Goal: Transaction & Acquisition: Purchase product/service

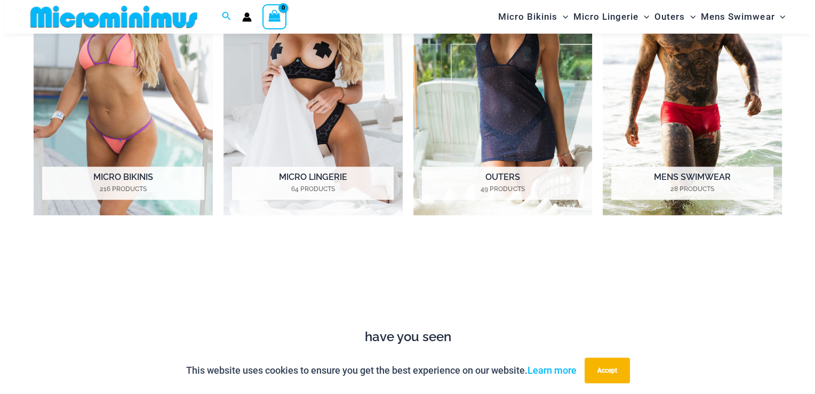
scroll to position [932, 0]
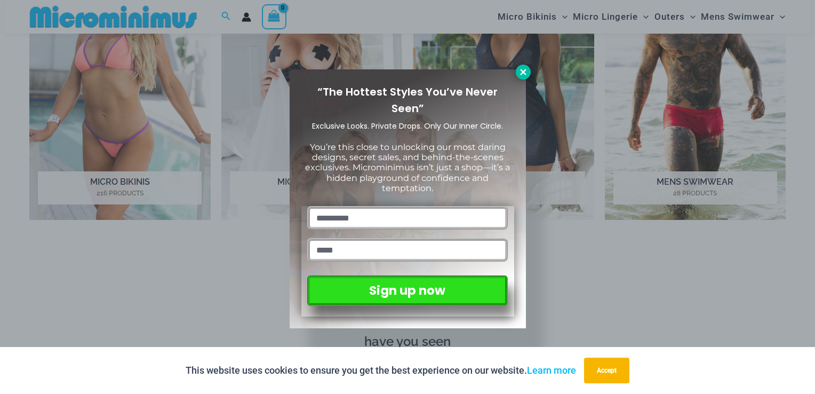
click at [518, 73] on icon at bounding box center [523, 72] width 10 height 10
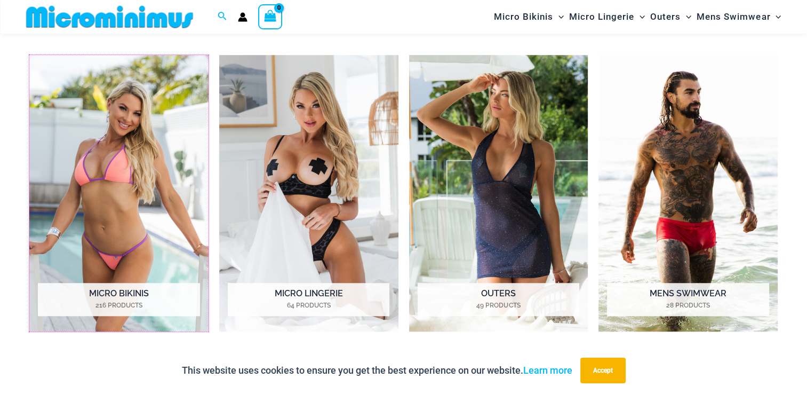
scroll to position [814, 0]
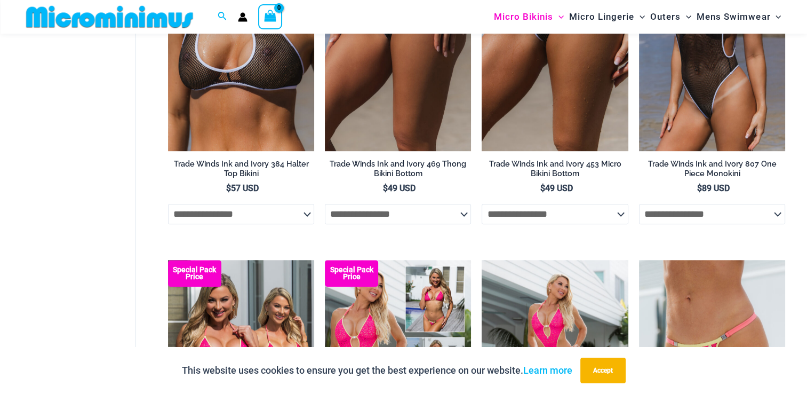
scroll to position [743, 0]
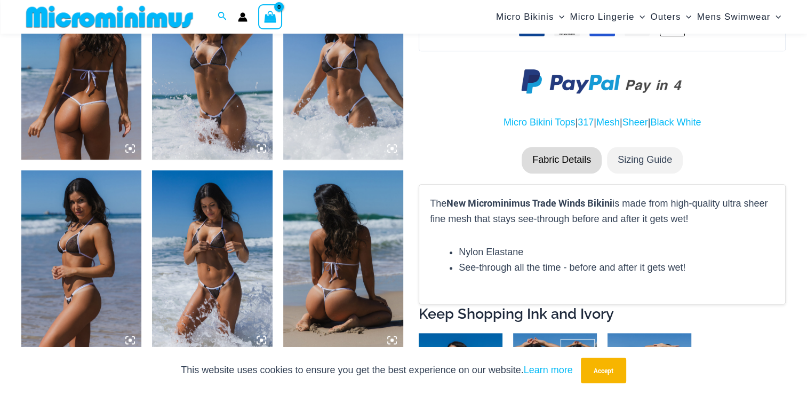
scroll to position [702, 0]
click at [223, 121] on img at bounding box center [212, 69] width 120 height 180
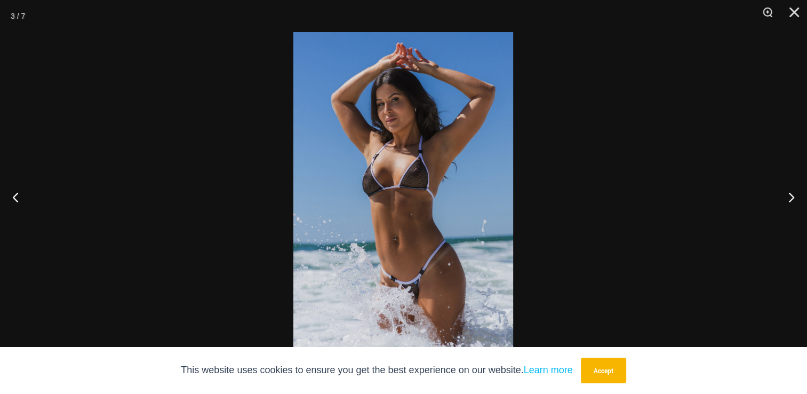
click at [393, 212] on img at bounding box center [403, 197] width 220 height 330
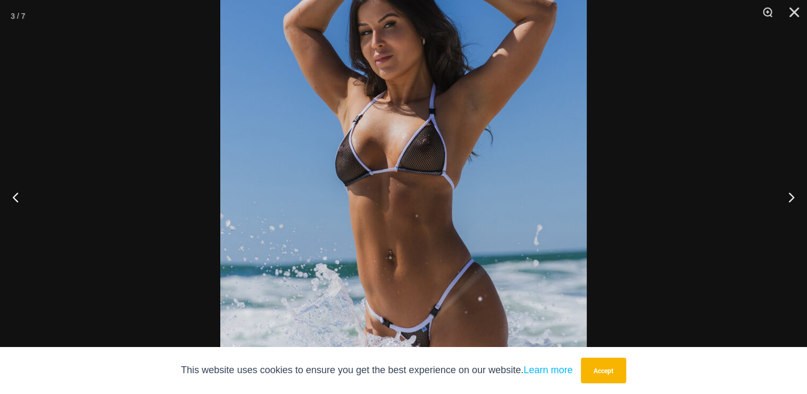
click at [398, 241] on img at bounding box center [403, 186] width 366 height 549
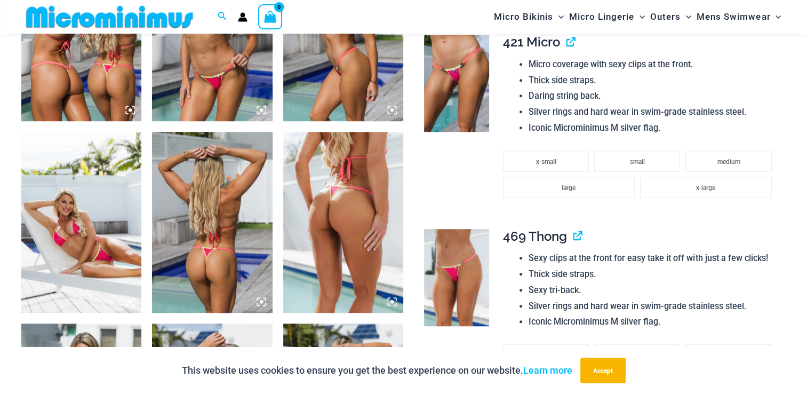
scroll to position [896, 0]
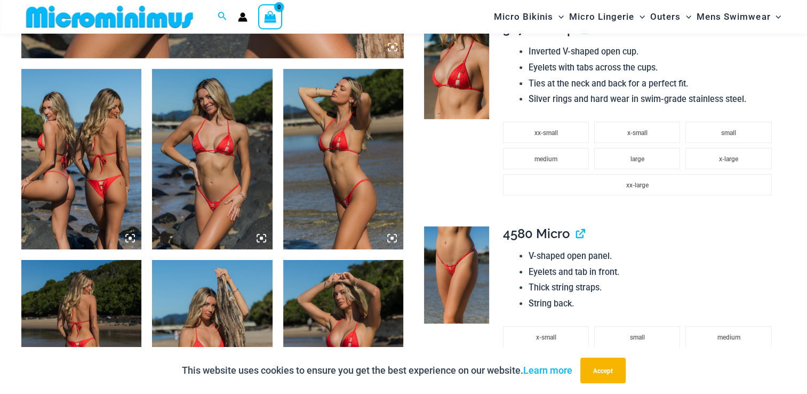
scroll to position [611, 0]
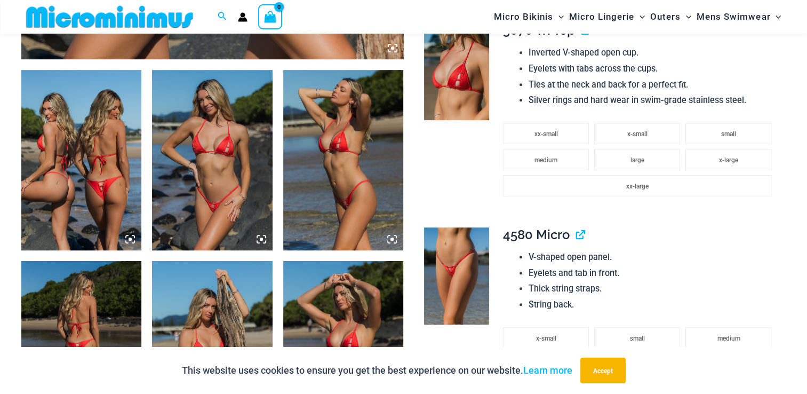
click at [82, 190] on img at bounding box center [81, 160] width 120 height 180
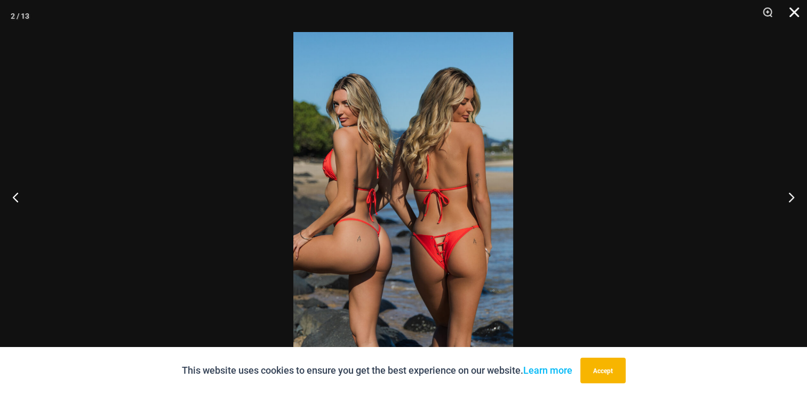
click at [793, 10] on button "Close" at bounding box center [790, 16] width 27 height 32
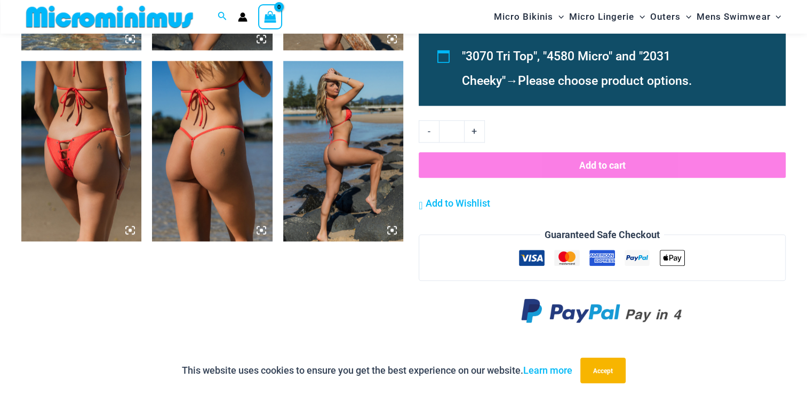
scroll to position [1056, 0]
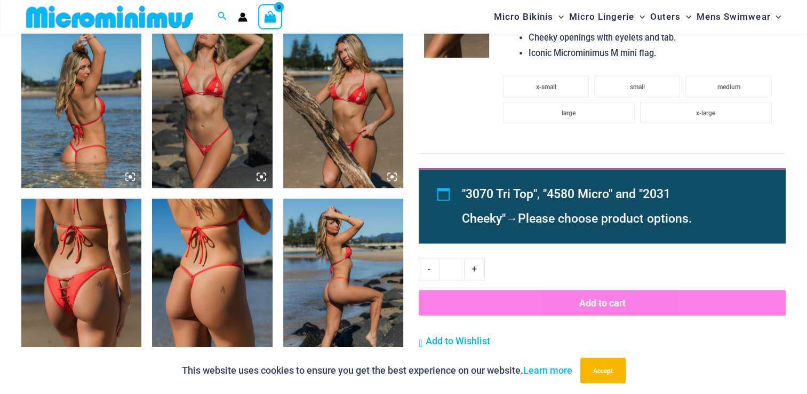
click at [258, 121] on img at bounding box center [212, 97] width 120 height 180
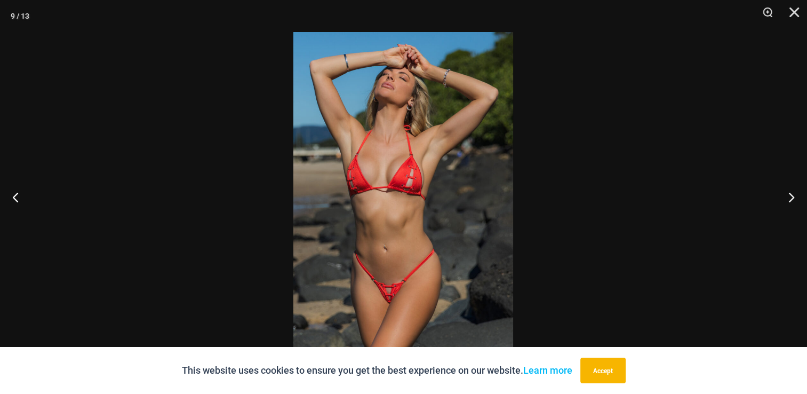
click at [404, 250] on img at bounding box center [403, 197] width 220 height 330
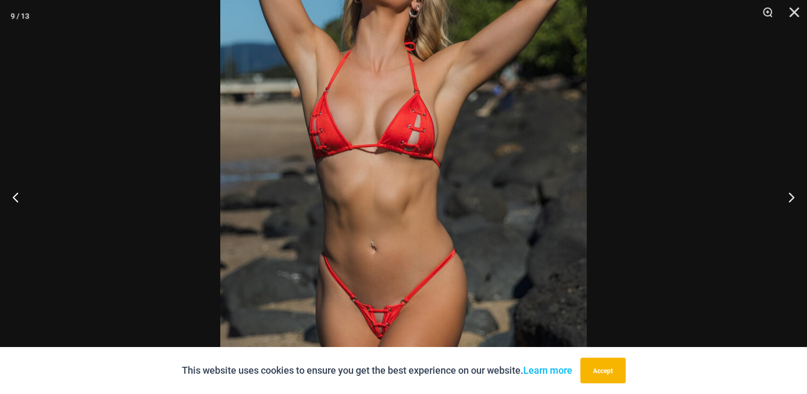
click at [404, 250] on img at bounding box center [403, 161] width 366 height 549
